Goal: Task Accomplishment & Management: Use online tool/utility

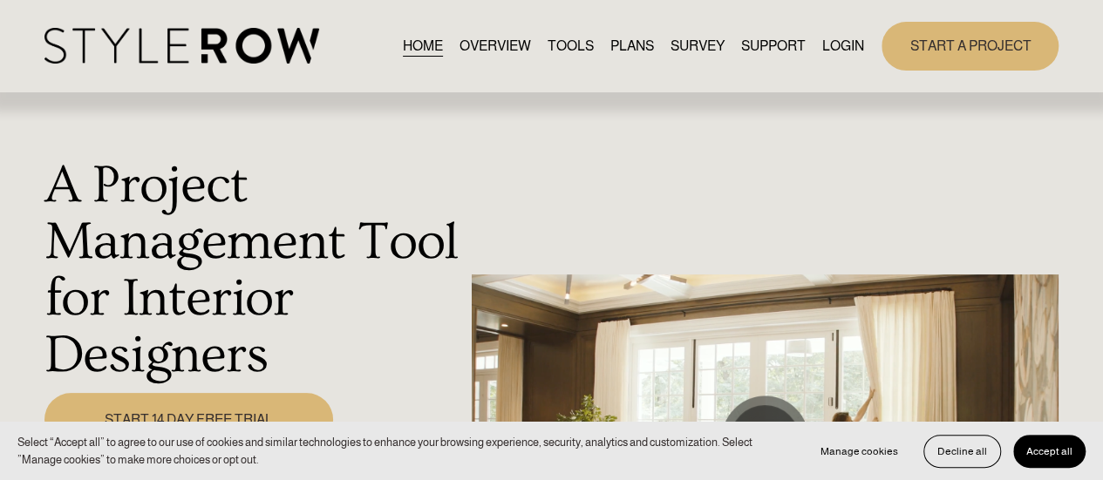
click at [844, 46] on link "LOGIN" at bounding box center [843, 46] width 42 height 24
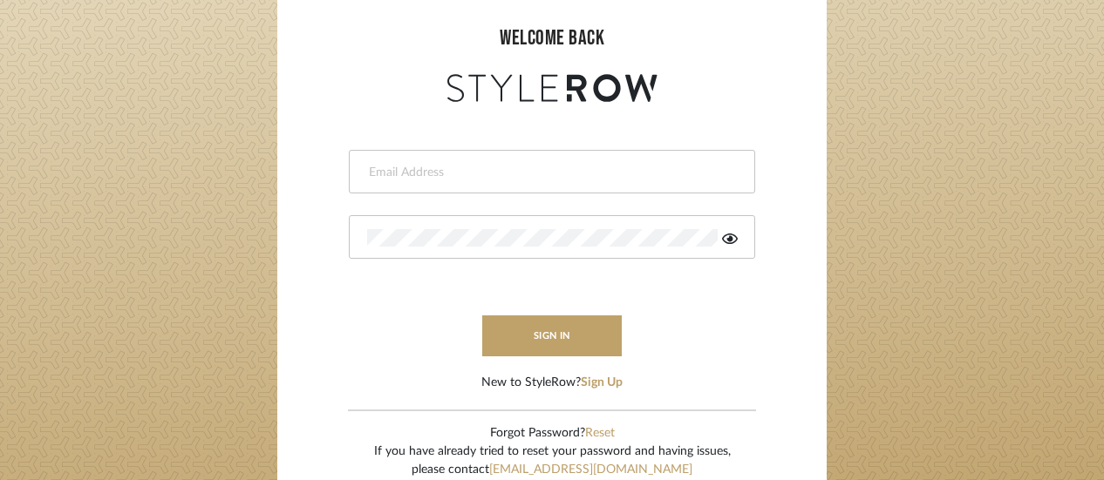
scroll to position [174, 0]
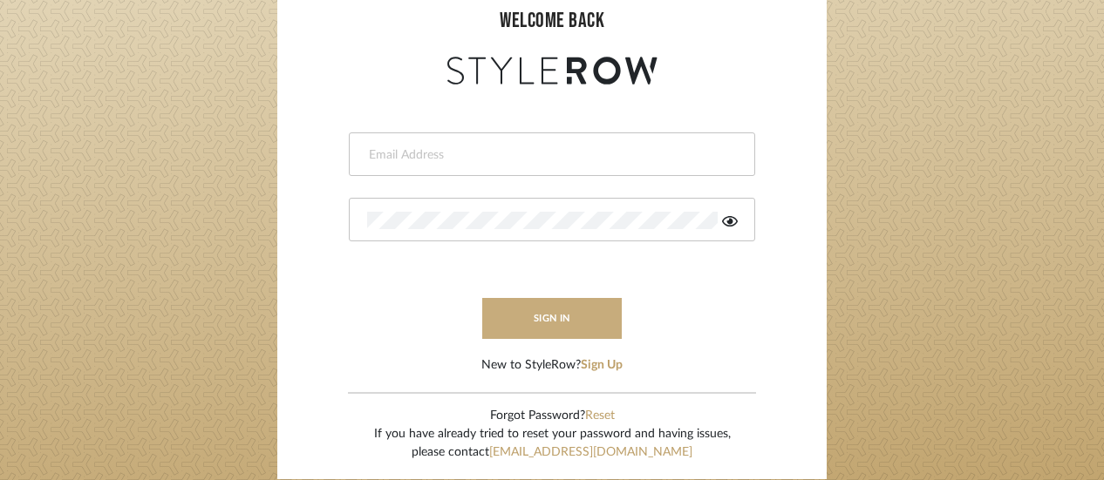
type input "reid@cortneymcclure.com"
click at [568, 327] on button "sign in" at bounding box center [551, 318] width 139 height 41
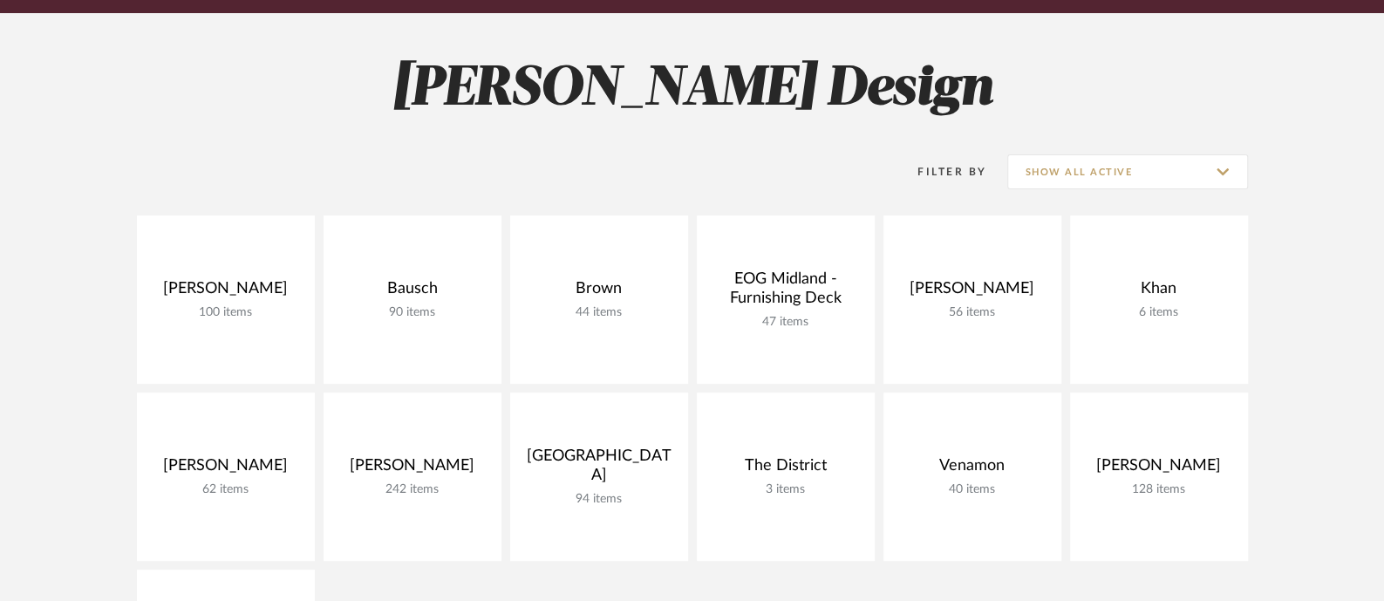
scroll to position [327, 0]
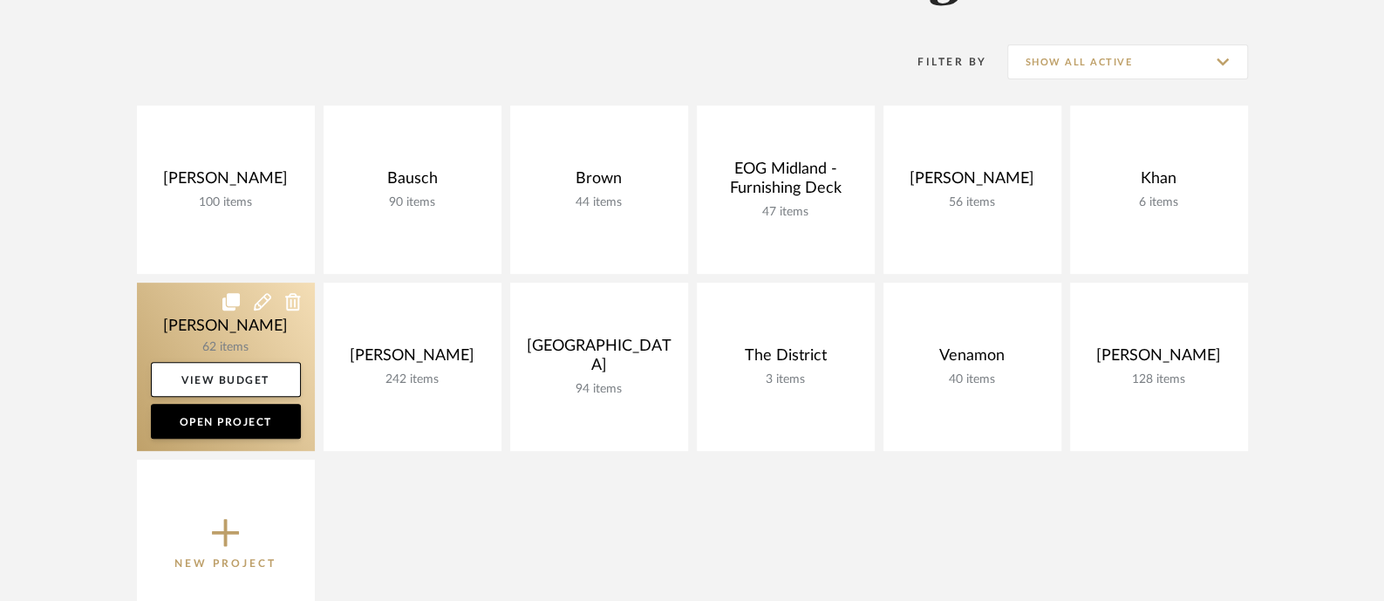
click at [248, 320] on link at bounding box center [226, 366] width 178 height 168
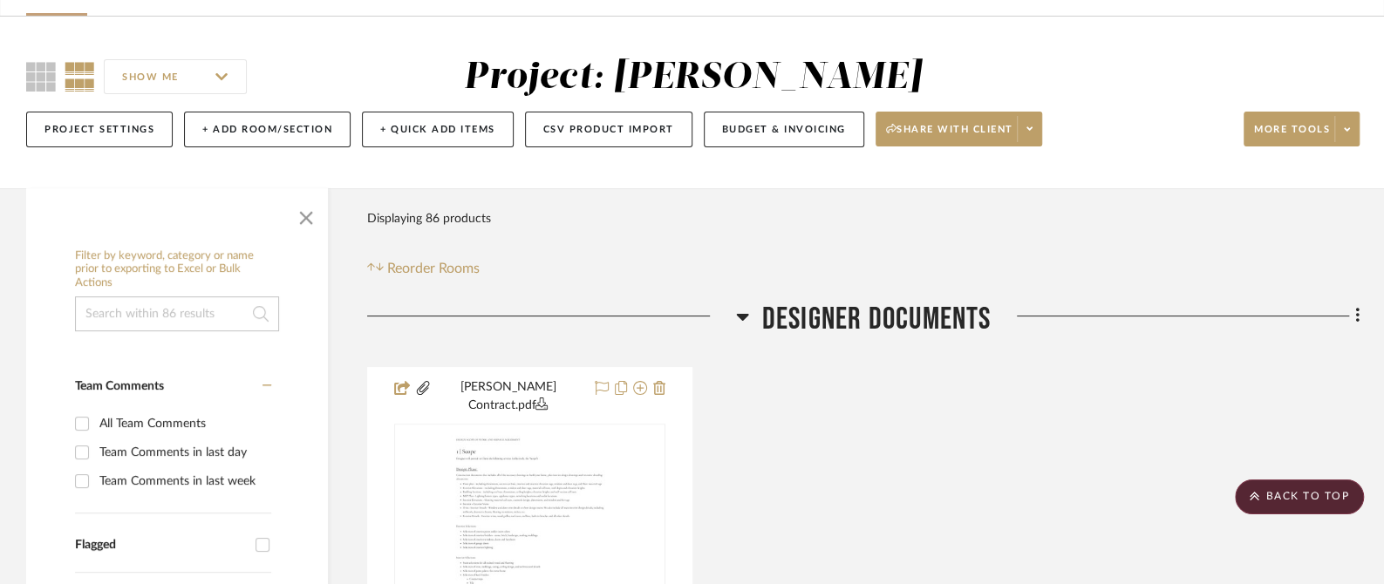
scroll to position [108, 0]
click at [1355, 317] on icon at bounding box center [1357, 316] width 5 height 19
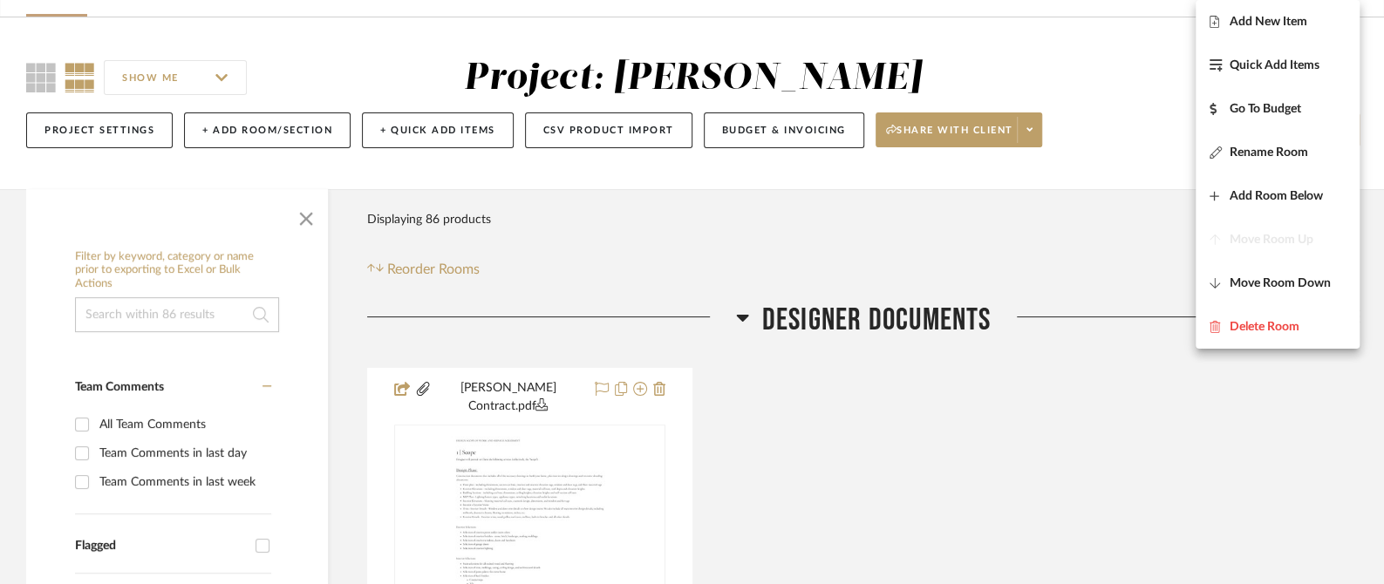
click at [1286, 15] on span "Add New Item" at bounding box center [1268, 22] width 78 height 15
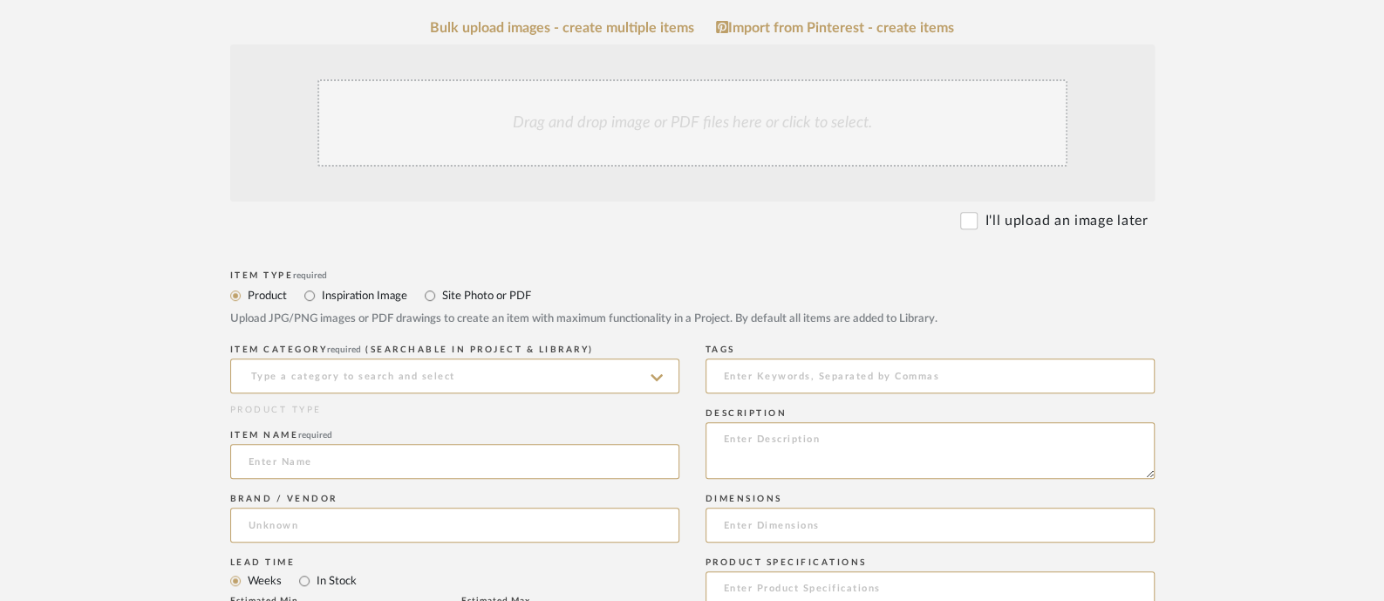
scroll to position [327, 0]
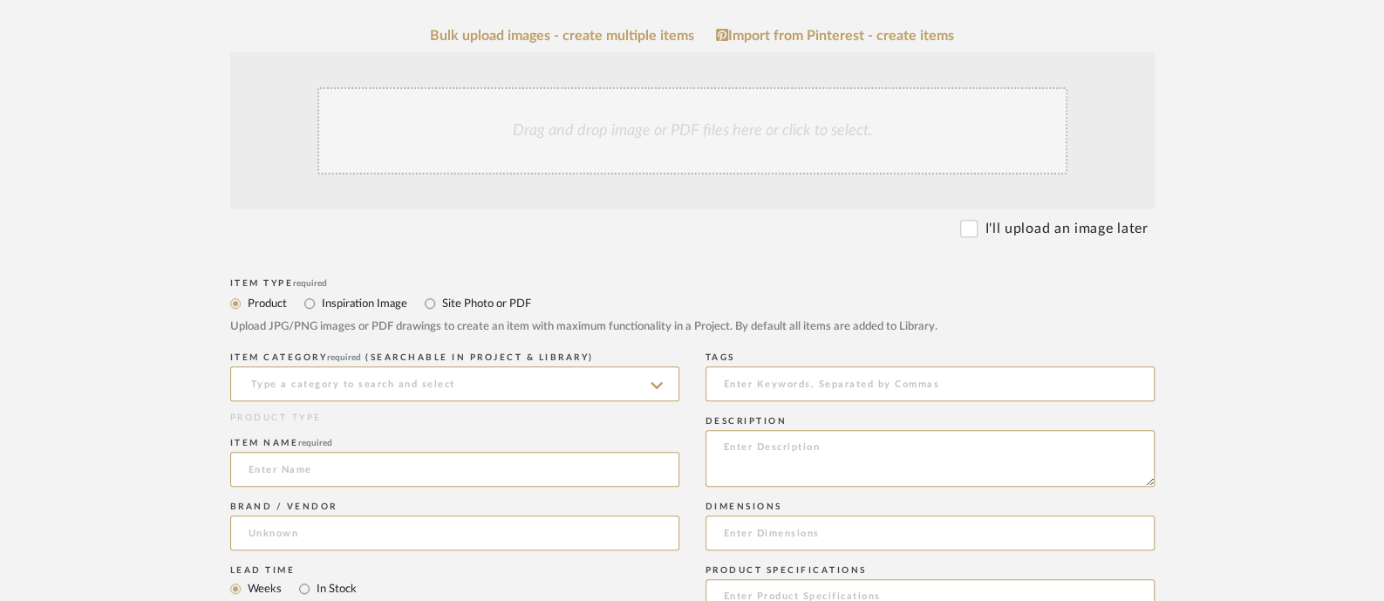
click at [487, 303] on label "Site Photo or PDF" at bounding box center [485, 303] width 91 height 19
click at [440, 303] on input "Site Photo or PDF" at bounding box center [429, 303] width 21 height 21
radio input "true"
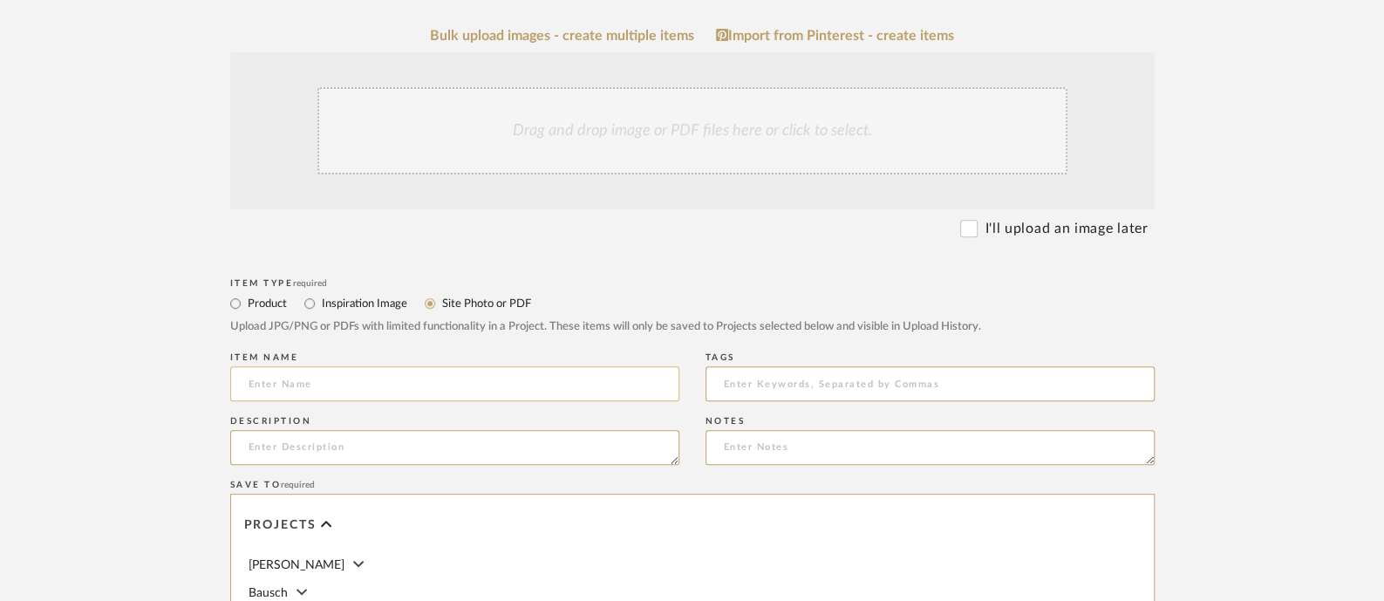
click at [462, 374] on input at bounding box center [454, 383] width 449 height 35
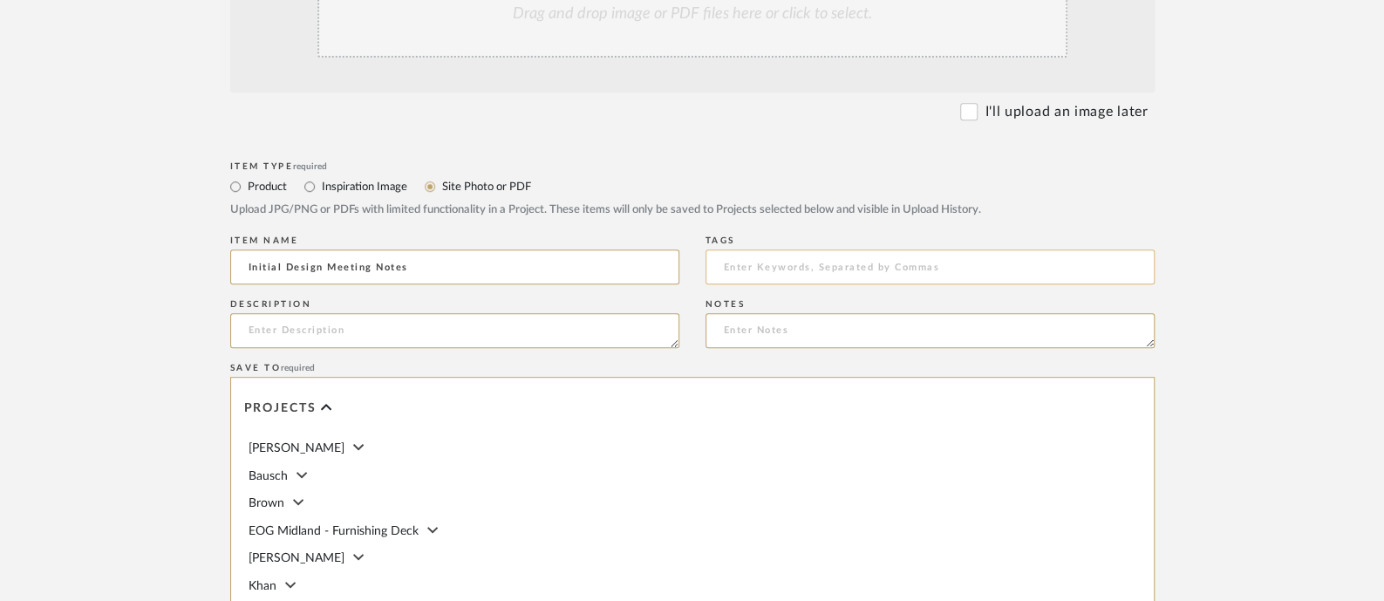
scroll to position [217, 0]
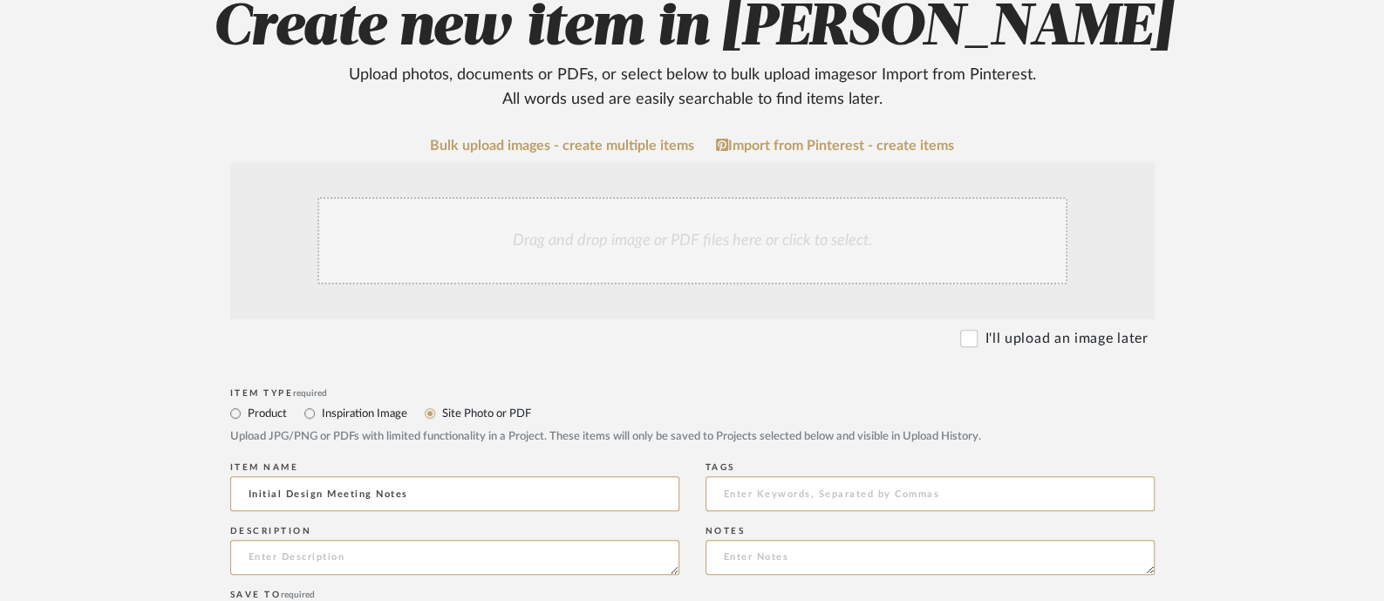
type input "Initial Design Meeting Notes"
click at [786, 225] on div "Drag and drop image or PDF files here or click to select." at bounding box center [692, 240] width 750 height 87
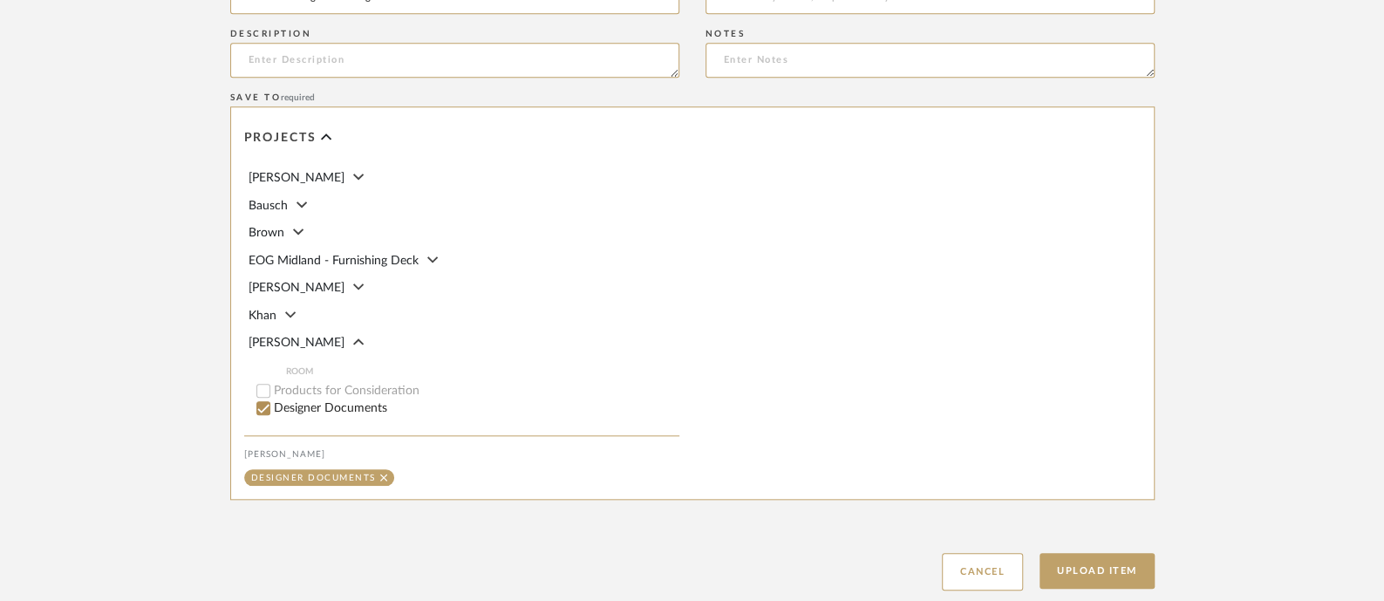
scroll to position [981, 0]
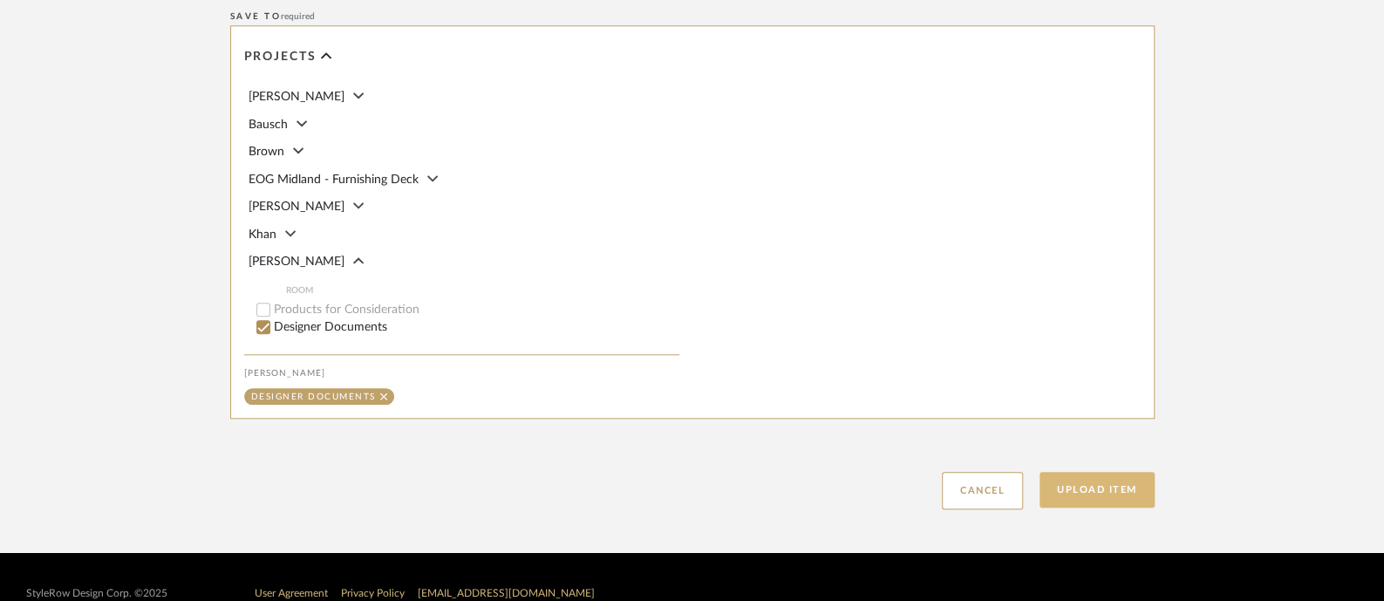
click at [1081, 494] on button "Upload Item" at bounding box center [1096, 490] width 115 height 36
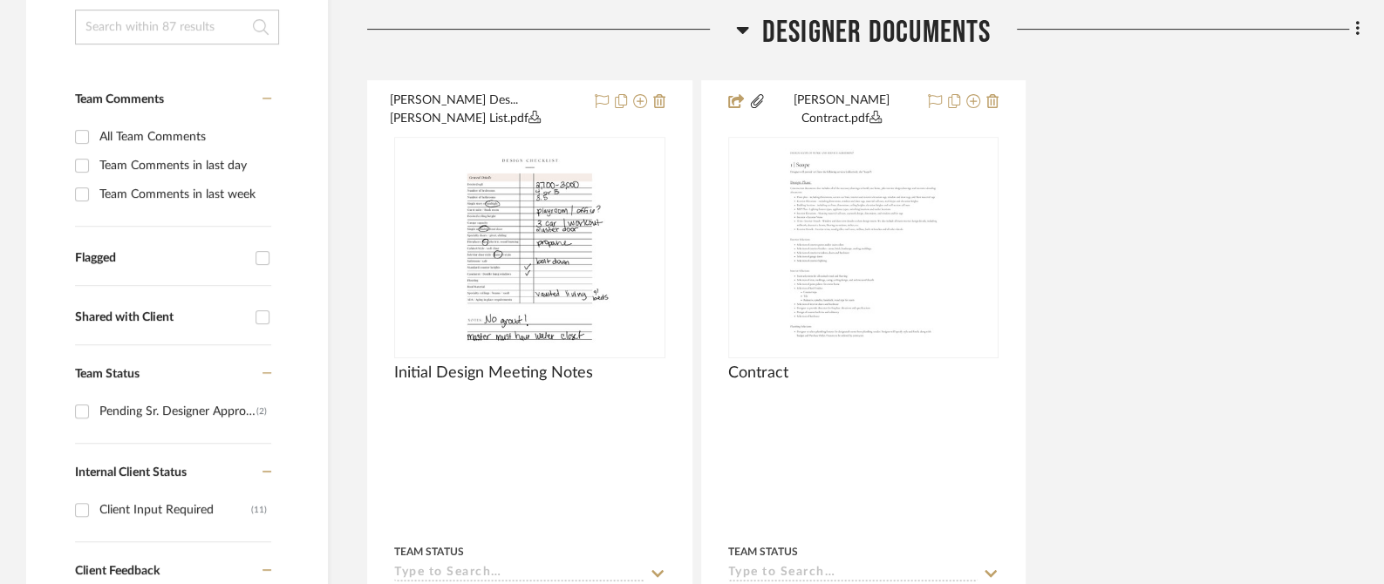
scroll to position [409, 0]
